Goal: Task Accomplishment & Management: Manage account settings

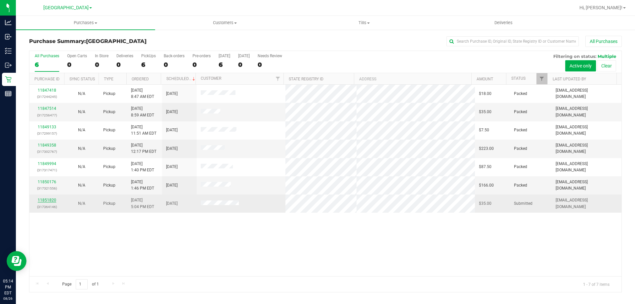
click at [47, 201] on link "11851820" at bounding box center [47, 200] width 19 height 5
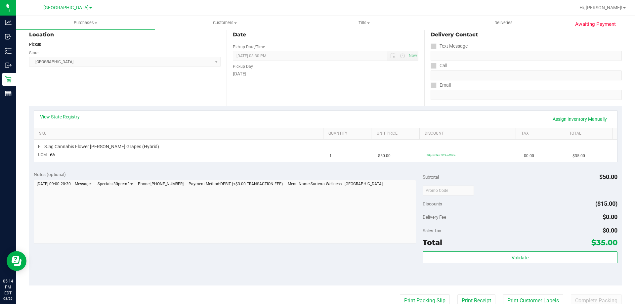
scroll to position [102, 0]
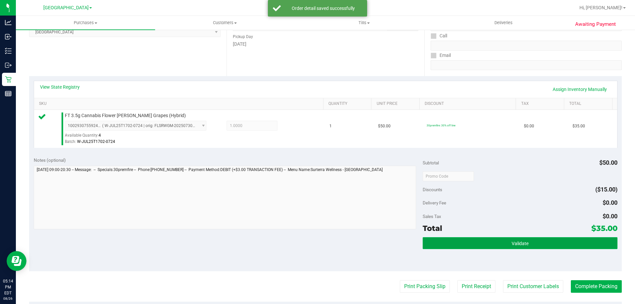
click at [520, 247] on button "Validate" at bounding box center [520, 243] width 195 height 12
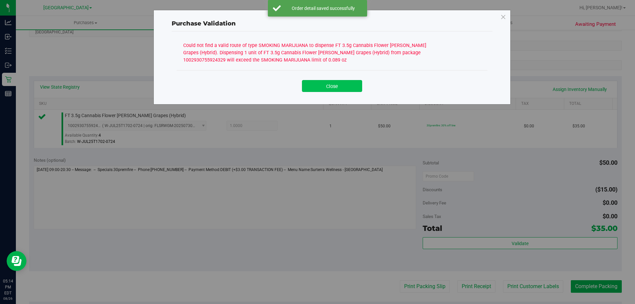
click at [343, 90] on button "Close" at bounding box center [332, 86] width 60 height 12
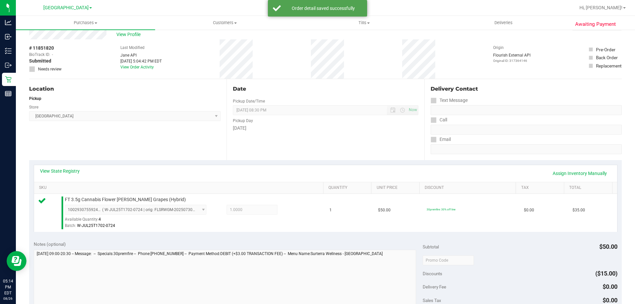
scroll to position [0, 0]
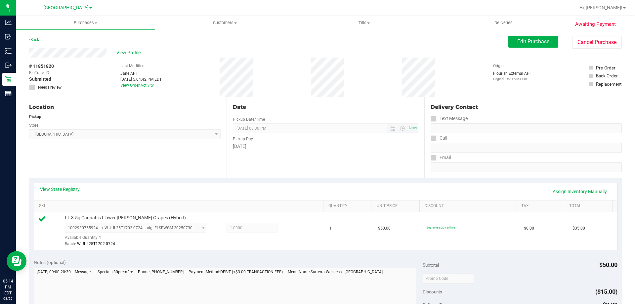
click at [293, 129] on span "[DATE] 08:30 PM Now" at bounding box center [325, 128] width 185 height 10
click at [130, 56] on span "View Profile" at bounding box center [129, 52] width 26 height 7
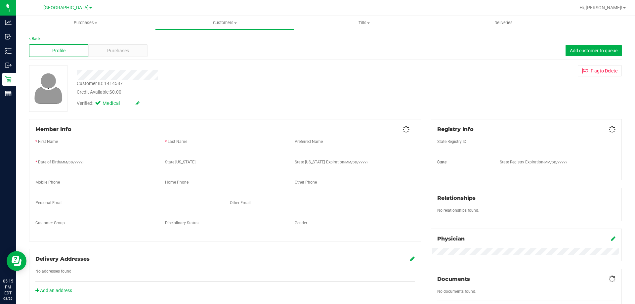
click at [117, 58] on div "Profile Purchases Add customer to queue" at bounding box center [325, 51] width 593 height 18
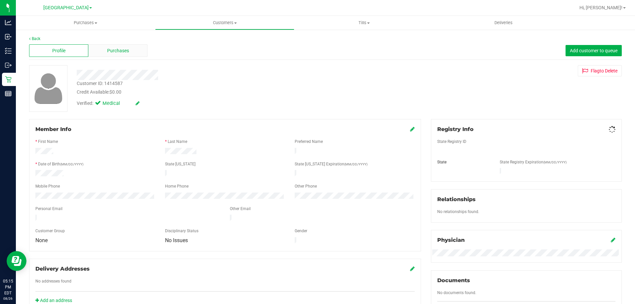
click at [120, 45] on div "Purchases" at bounding box center [117, 50] width 59 height 13
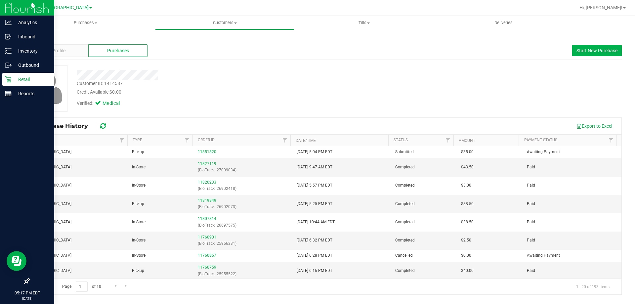
click at [14, 87] on link "Retail" at bounding box center [27, 80] width 54 height 14
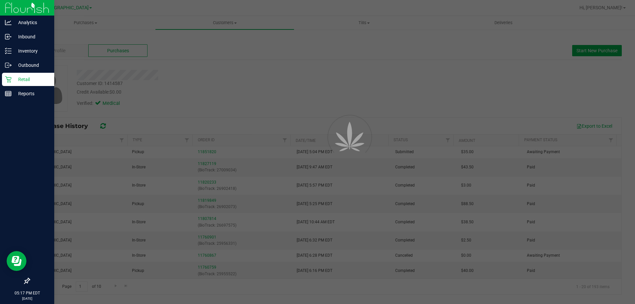
click at [17, 77] on p "Retail" at bounding box center [32, 79] width 40 height 8
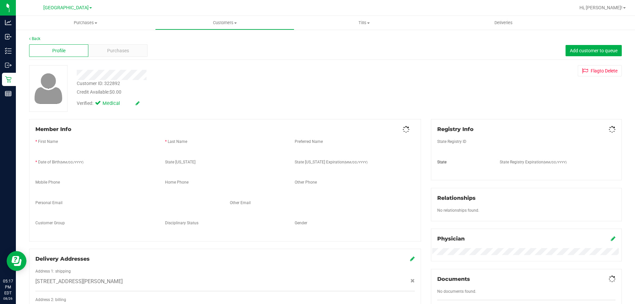
click at [106, 49] on div "Purchases" at bounding box center [117, 50] width 59 height 13
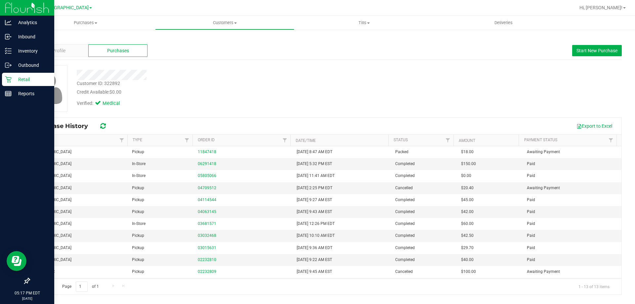
click at [11, 75] on div "Retail" at bounding box center [28, 79] width 52 height 13
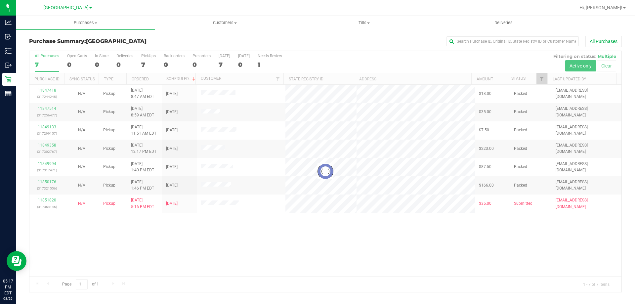
click at [216, 111] on div at bounding box center [325, 171] width 592 height 241
click at [215, 111] on div at bounding box center [325, 171] width 592 height 241
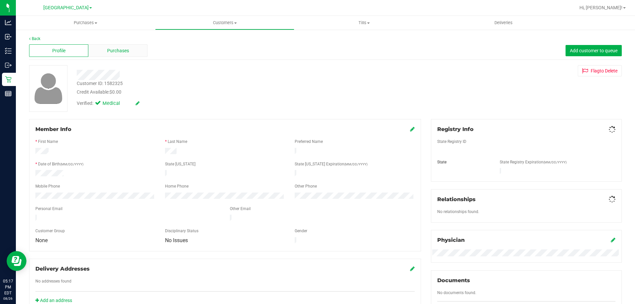
click at [125, 55] on div "Purchases" at bounding box center [117, 50] width 59 height 13
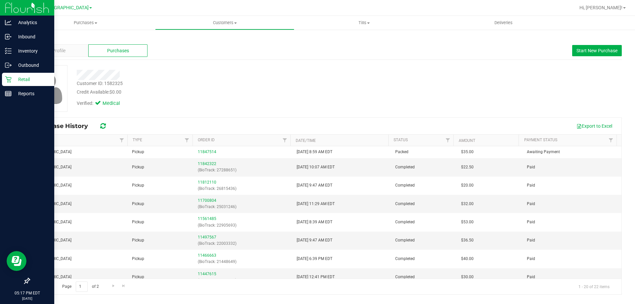
click at [9, 81] on icon at bounding box center [8, 79] width 7 height 7
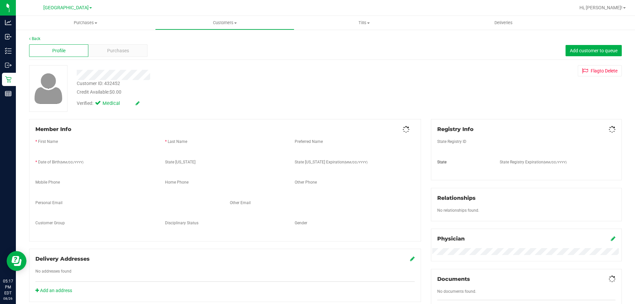
click at [103, 56] on div "Purchases" at bounding box center [117, 50] width 59 height 13
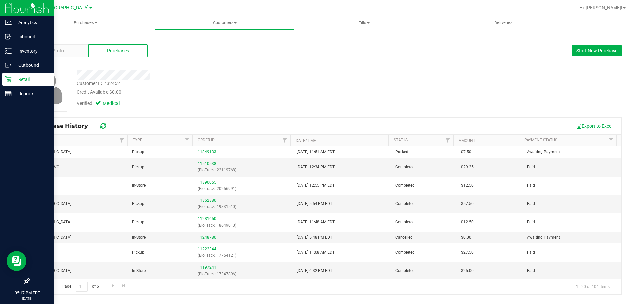
click at [6, 79] on icon at bounding box center [8, 79] width 7 height 7
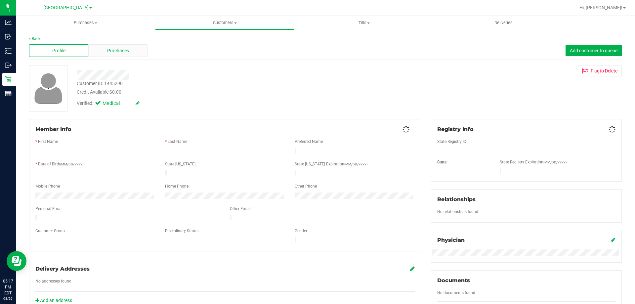
click at [120, 56] on div "Purchases" at bounding box center [117, 50] width 59 height 13
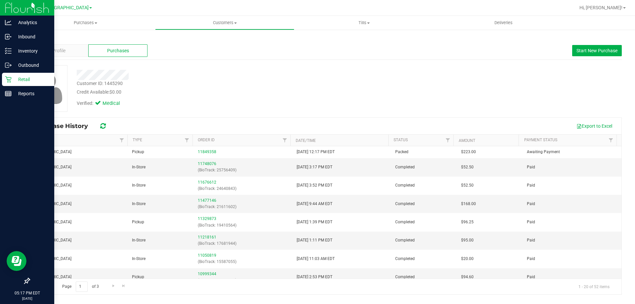
click at [8, 77] on icon at bounding box center [8, 79] width 6 height 6
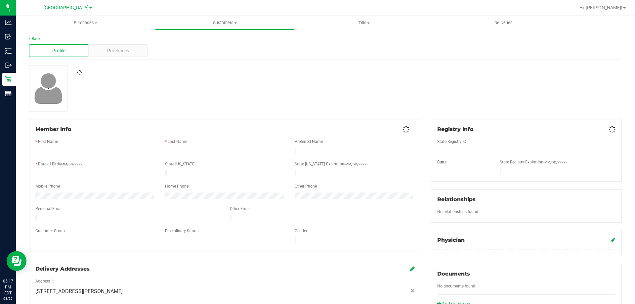
click at [114, 52] on span "Purchases" at bounding box center [118, 50] width 22 height 7
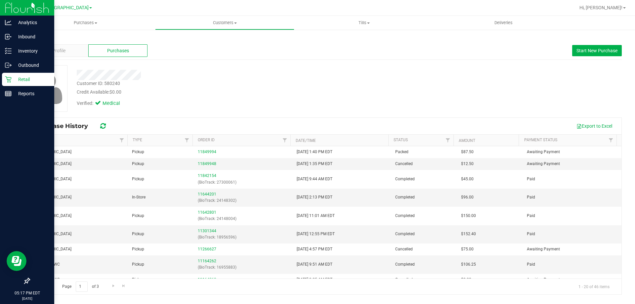
click at [4, 77] on div "Retail" at bounding box center [28, 79] width 52 height 13
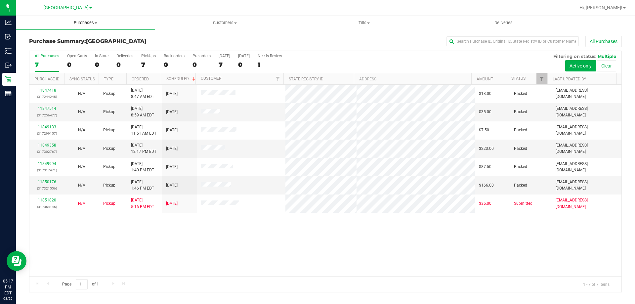
click at [95, 25] on span "Purchases" at bounding box center [85, 23] width 139 height 6
click at [106, 39] on li "Summary of purchases" at bounding box center [85, 40] width 139 height 8
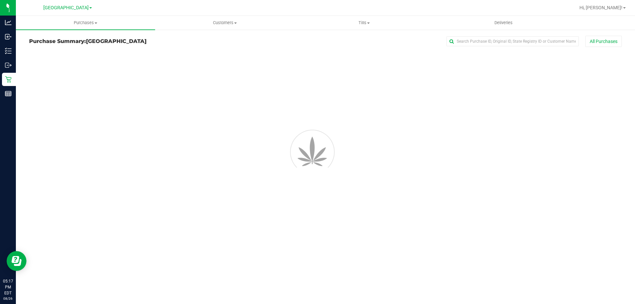
click at [197, 41] on h3 "Purchase Summary: [GEOGRAPHIC_DATA]" at bounding box center [128, 41] width 198 height 6
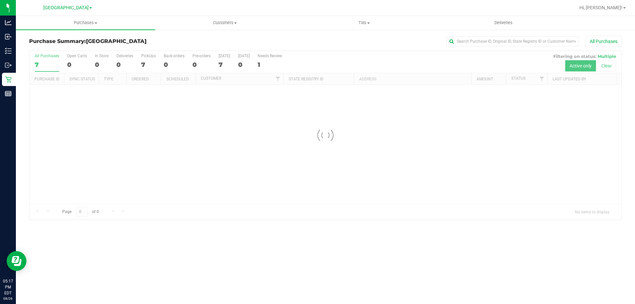
click at [347, 62] on div at bounding box center [325, 135] width 592 height 169
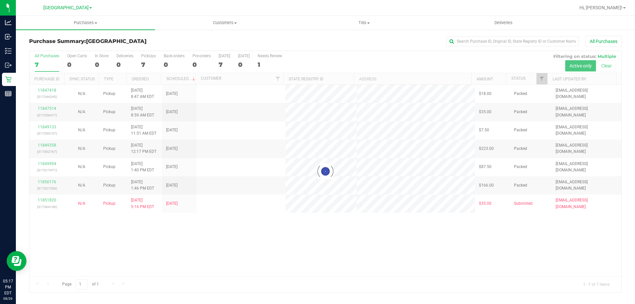
click at [342, 44] on div "All Purchases" at bounding box center [424, 41] width 395 height 11
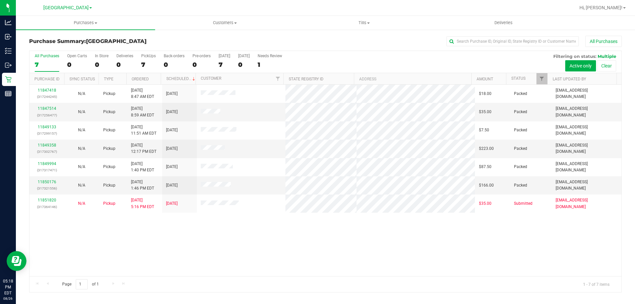
click at [304, 236] on div "11847418 (317244245) N/A Pickup [DATE] 8:47 AM EDT 8/26/2025 $18.00 Packed [EMA…" at bounding box center [325, 181] width 592 height 192
click at [287, 42] on div "All Purchases" at bounding box center [424, 41] width 395 height 11
click at [218, 278] on div "Page 1 of 1 1 - 7 of 7 items" at bounding box center [325, 284] width 592 height 16
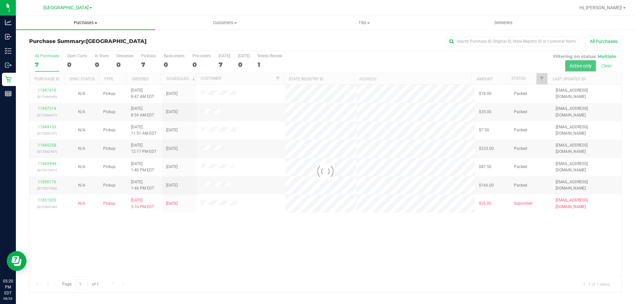
click at [64, 26] on uib-tab-heading "Purchases Summary of purchases Fulfillment All purchases" at bounding box center [85, 23] width 139 height 14
click at [45, 40] on span "Summary of purchases" at bounding box center [50, 40] width 68 height 6
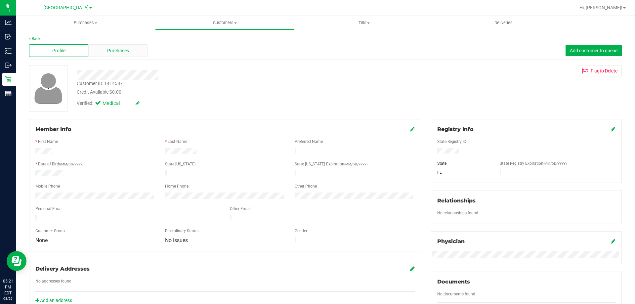
click at [99, 55] on div "Purchases" at bounding box center [117, 50] width 59 height 13
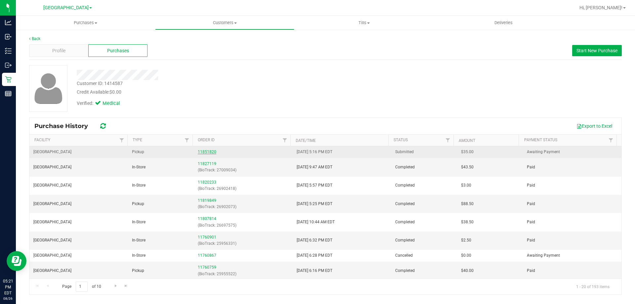
click at [205, 152] on link "11851820" at bounding box center [207, 152] width 19 height 5
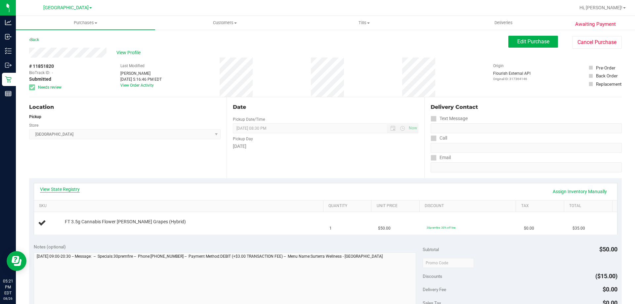
click at [61, 186] on link "View State Registry" at bounding box center [60, 189] width 40 height 7
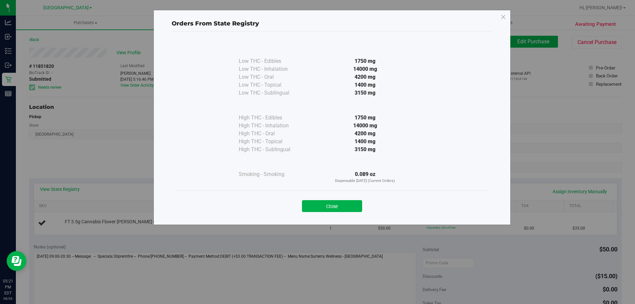
click at [73, 203] on div "Orders From State Registry Low THC - Edibles 1750 mg" at bounding box center [320, 152] width 640 height 304
click at [316, 201] on button "Close" at bounding box center [332, 206] width 60 height 12
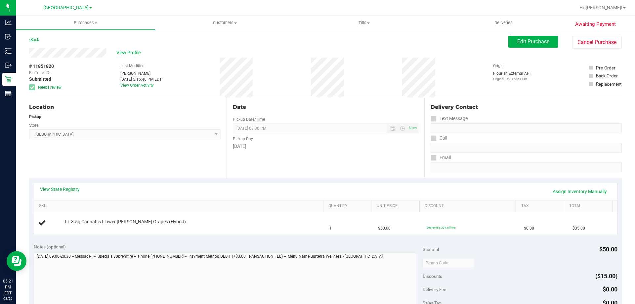
click at [35, 40] on link "Back" at bounding box center [34, 39] width 10 height 5
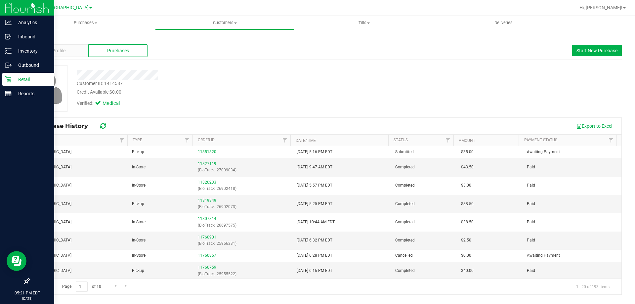
click at [13, 81] on p "Retail" at bounding box center [32, 79] width 40 height 8
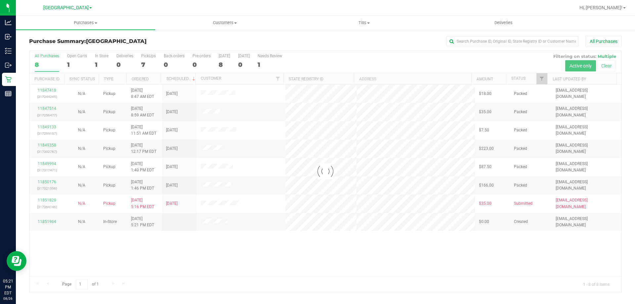
click at [212, 222] on div at bounding box center [325, 171] width 592 height 241
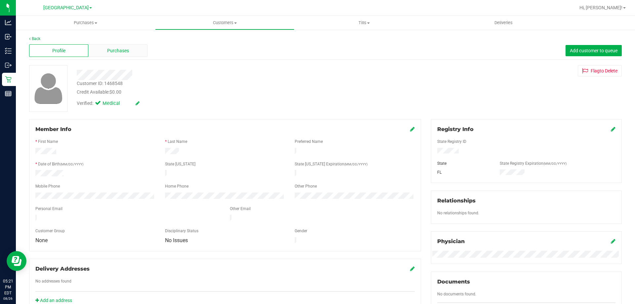
click at [117, 56] on div "Purchases" at bounding box center [117, 50] width 59 height 13
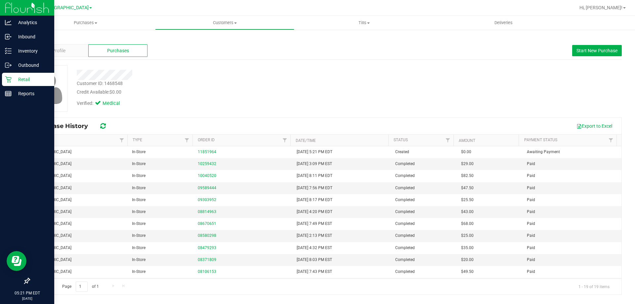
click at [1, 80] on link "Retail" at bounding box center [27, 80] width 54 height 14
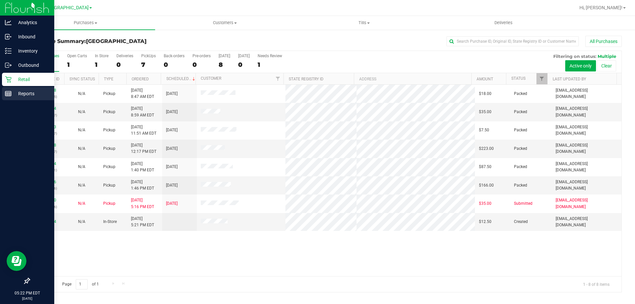
click at [22, 89] on div "Reports" at bounding box center [28, 93] width 52 height 13
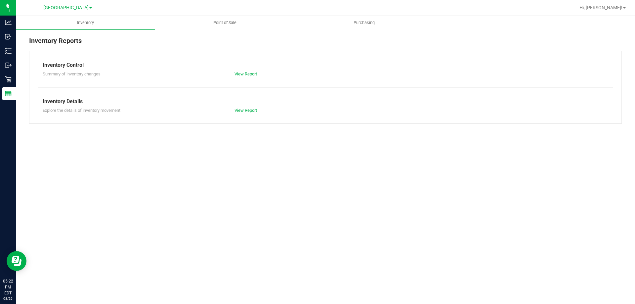
click at [241, 16] on link "Point of Sale" at bounding box center [224, 23] width 139 height 14
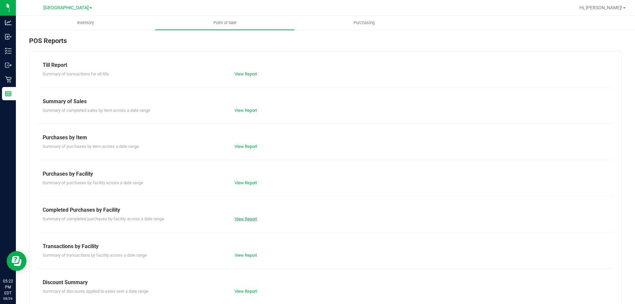
click at [244, 218] on link "View Report" at bounding box center [246, 218] width 22 height 5
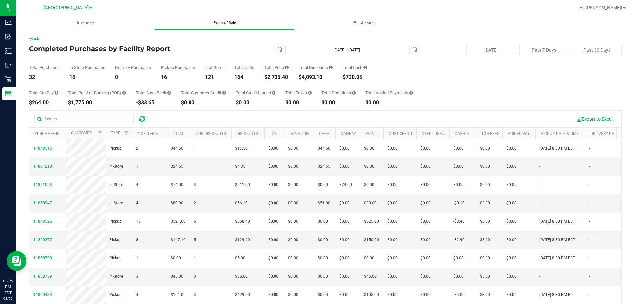
click at [194, 17] on uib-tab-heading "Point of Sale" at bounding box center [224, 23] width 139 height 14
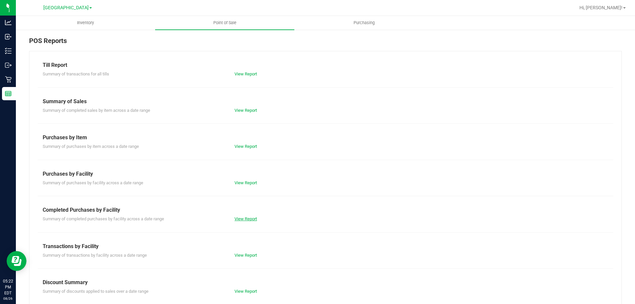
click at [235, 220] on link "View Report" at bounding box center [246, 218] width 22 height 5
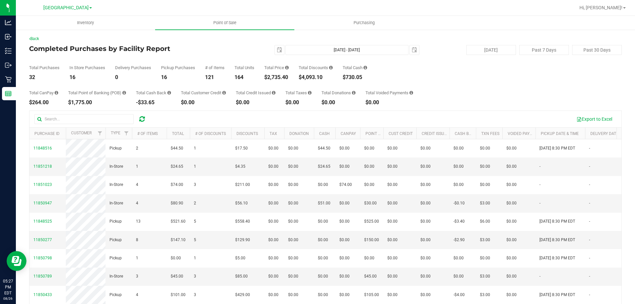
click at [18, 87] on div "Back Completed Purchases by Facility Report [DATE] [DATE] - [DATE] [DATE] [DATE…" at bounding box center [325, 191] width 619 height 325
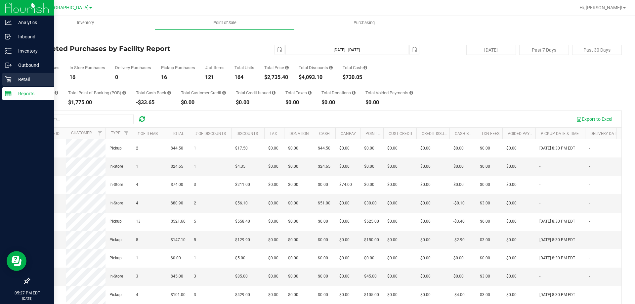
click at [7, 80] on icon at bounding box center [8, 79] width 7 height 7
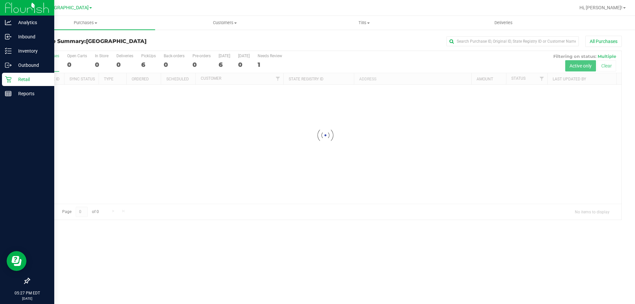
click at [306, 193] on div at bounding box center [325, 135] width 592 height 169
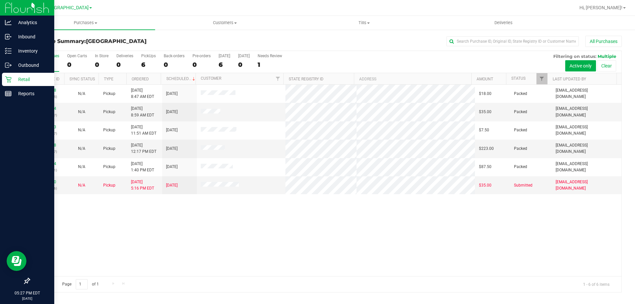
drag, startPoint x: 286, startPoint y: 40, endPoint x: 264, endPoint y: 41, distance: 22.2
click at [286, 40] on div "All Purchases" at bounding box center [424, 41] width 395 height 11
click at [45, 30] on div "Inbound" at bounding box center [28, 36] width 52 height 13
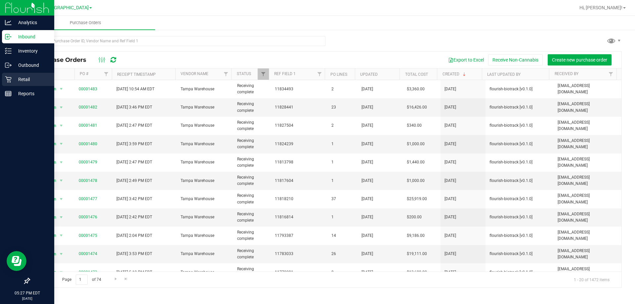
click at [10, 85] on div "Retail" at bounding box center [28, 79] width 52 height 13
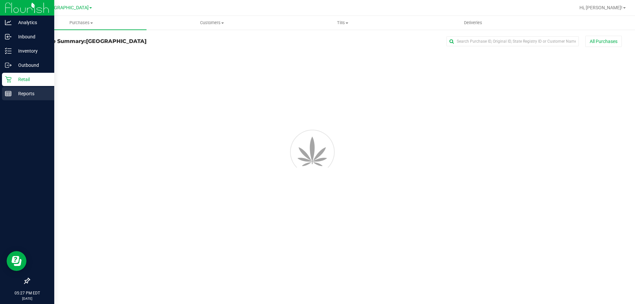
click at [24, 94] on p "Reports" at bounding box center [32, 94] width 40 height 8
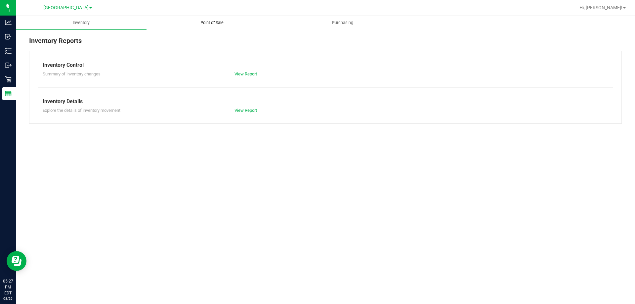
click at [221, 22] on span "Point of Sale" at bounding box center [212, 23] width 41 height 6
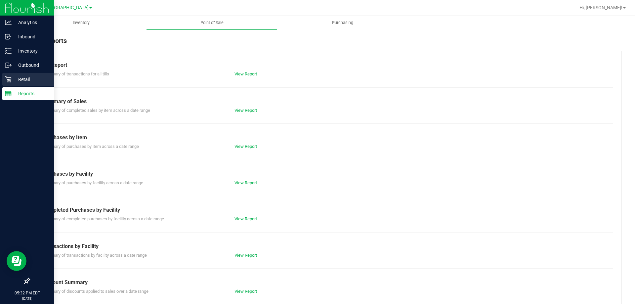
click at [13, 85] on div "Retail" at bounding box center [28, 79] width 52 height 13
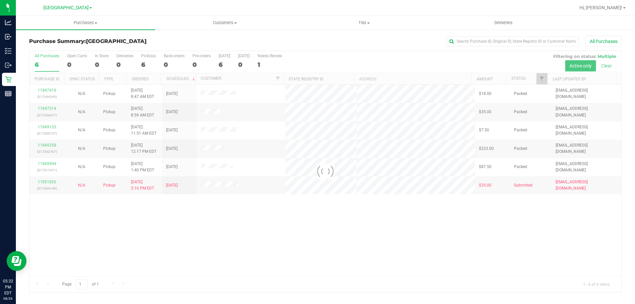
click at [367, 225] on div at bounding box center [325, 171] width 592 height 241
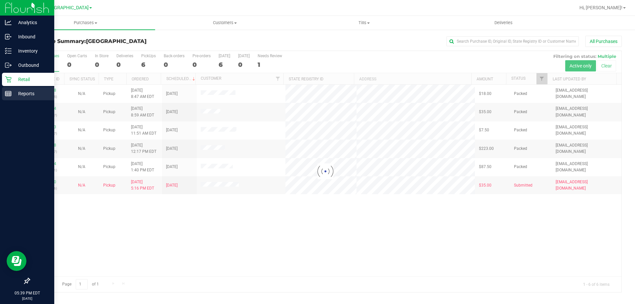
click at [5, 99] on div "Reports" at bounding box center [28, 93] width 52 height 13
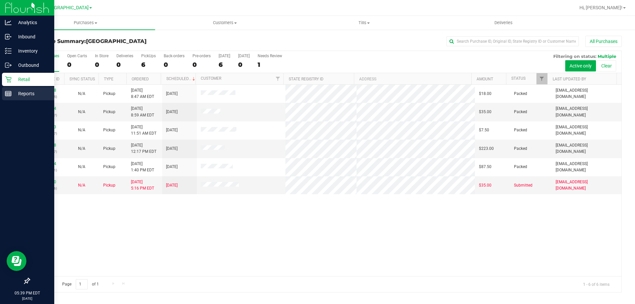
click at [8, 97] on div "Reports" at bounding box center [28, 93] width 52 height 13
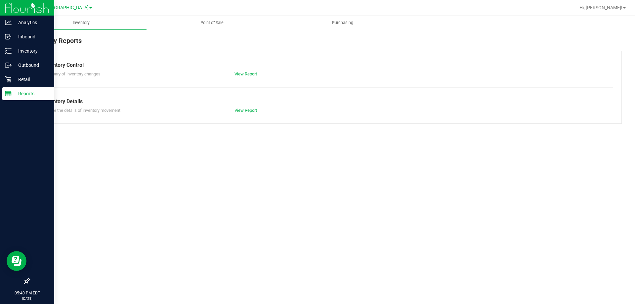
click at [436, 264] on div "Inventory Point of Sale Purchasing Inventory Reports Inventory Control Summary …" at bounding box center [325, 160] width 619 height 288
click at [439, 183] on div "Inventory Point of Sale Purchasing Inventory Reports Inventory Control Summary …" at bounding box center [325, 160] width 619 height 288
click at [402, 57] on div "Inventory Control Summary of inventory changes View Report Inventory Details Ex…" at bounding box center [325, 87] width 593 height 73
click at [333, 156] on div "Inventory Point of Sale Purchasing Inventory Reports Inventory Control Summary …" at bounding box center [325, 160] width 619 height 288
click at [488, 183] on div "Inventory Point of Sale Purchasing Inventory Reports Inventory Control Summary …" at bounding box center [325, 160] width 619 height 288
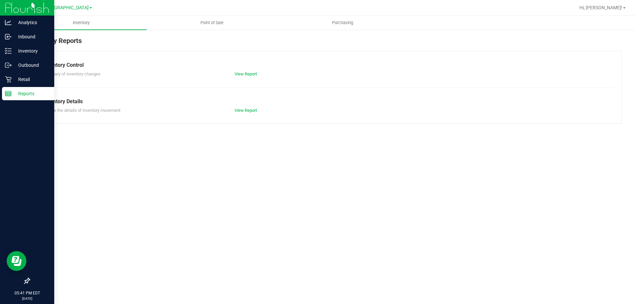
click at [201, 184] on div "Inventory Point of Sale Purchasing Inventory Reports Inventory Control Summary …" at bounding box center [325, 160] width 619 height 288
click at [211, 200] on div "Inventory Point of Sale Purchasing Inventory Reports Inventory Control Summary …" at bounding box center [325, 160] width 619 height 288
click at [0, 87] on link "Reports" at bounding box center [27, 94] width 54 height 14
click at [11, 80] on icon at bounding box center [8, 79] width 7 height 7
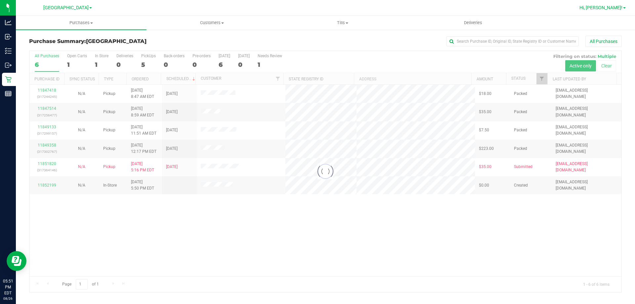
click at [623, 9] on link "Hi, [PERSON_NAME]!" at bounding box center [603, 7] width 52 height 7
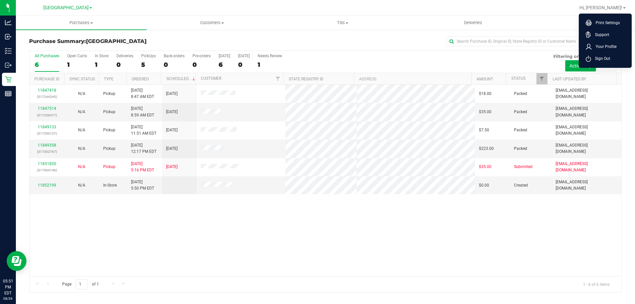
click at [607, 56] on span "Sign Out" at bounding box center [600, 58] width 19 height 7
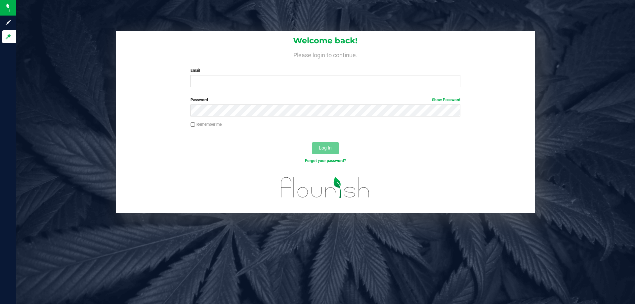
click at [286, 74] on div "Email Required Please format your email correctly." at bounding box center [326, 77] width 280 height 20
click at [287, 78] on input "Email" at bounding box center [326, 81] width 270 height 12
type input "[EMAIL_ADDRESS][DOMAIN_NAME]"
click at [312, 142] on button "Log In" at bounding box center [325, 148] width 26 height 12
